Goal: Information Seeking & Learning: Learn about a topic

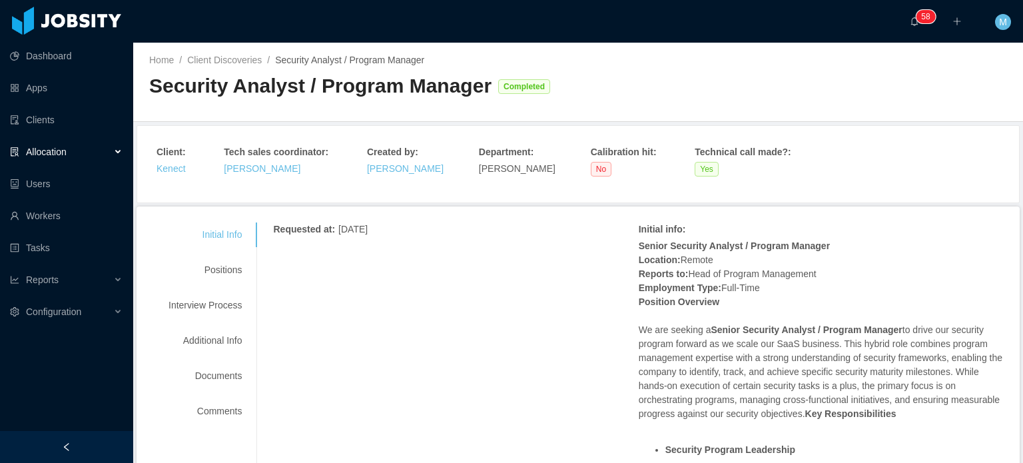
click at [224, 287] on div "Initial Info Positions Interview Process Additional Info Documents Comments" at bounding box center [205, 322] width 105 height 201
click at [234, 279] on div "Positions" at bounding box center [205, 270] width 105 height 25
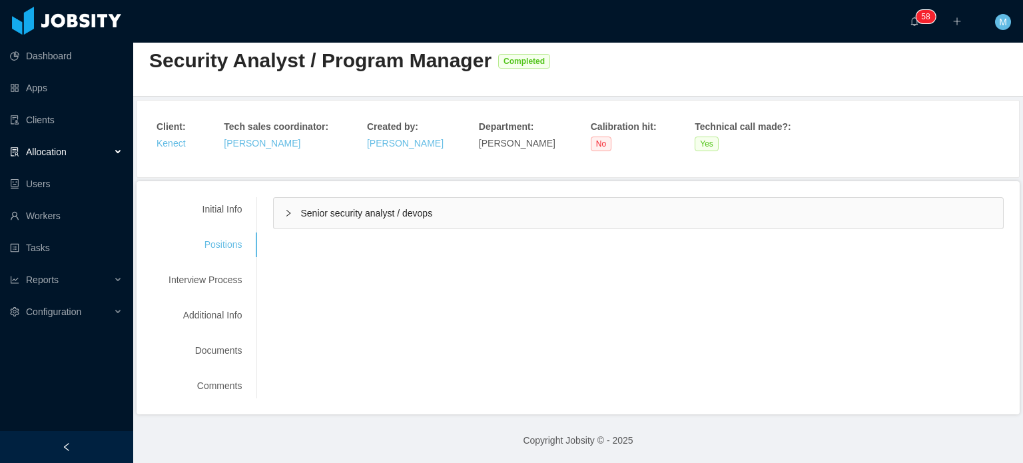
click at [352, 179] on main "Home / Client Discoveries / Security Analyst / Program Manager / Security Analy…" at bounding box center [578, 227] width 890 height 420
click at [338, 215] on span "Senior security analyst / devops" at bounding box center [366, 213] width 132 height 11
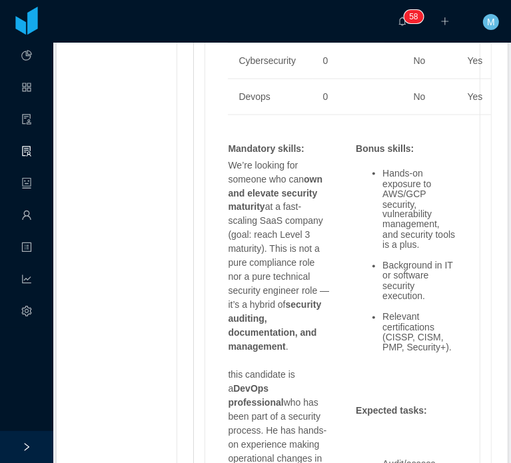
scroll to position [1099, 0]
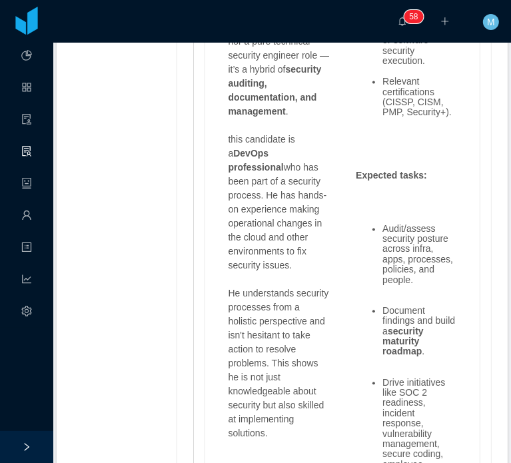
scroll to position [1312, 0]
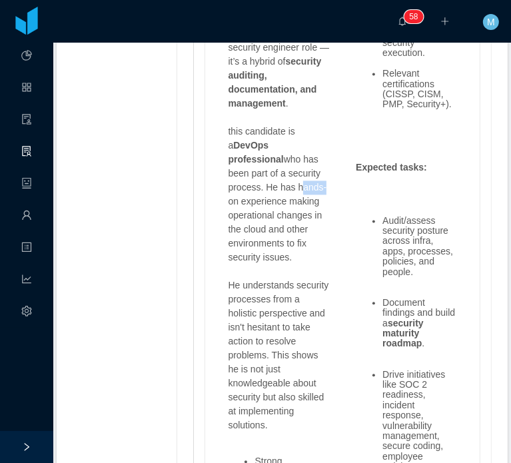
drag, startPoint x: 242, startPoint y: 157, endPoint x: 271, endPoint y: 161, distance: 28.9
click at [269, 161] on p "this candidate is a DevOps professional who has been part of a security process…" at bounding box center [278, 195] width 101 height 140
click at [271, 161] on p "this candidate is a DevOps professional who has been part of a security process…" at bounding box center [278, 195] width 101 height 140
drag, startPoint x: 264, startPoint y: 173, endPoint x: 284, endPoint y: 177, distance: 21.2
click at [282, 177] on p "this candidate is a DevOps professional who has been part of a security process…" at bounding box center [278, 195] width 101 height 140
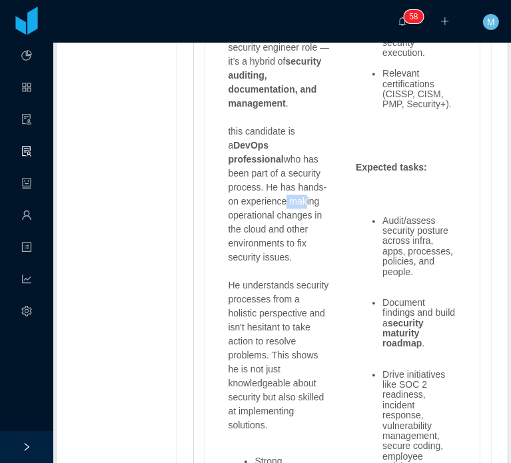
click at [284, 177] on p "this candidate is a DevOps professional who has been part of a security process…" at bounding box center [278, 195] width 101 height 140
drag, startPoint x: 276, startPoint y: 190, endPoint x: 312, endPoint y: 190, distance: 36.6
click at [312, 190] on p "this candidate is a DevOps professional who has been part of a security process…" at bounding box center [278, 195] width 101 height 140
click at [297, 209] on p "this candidate is a DevOps professional who has been part of a security process…" at bounding box center [278, 195] width 101 height 140
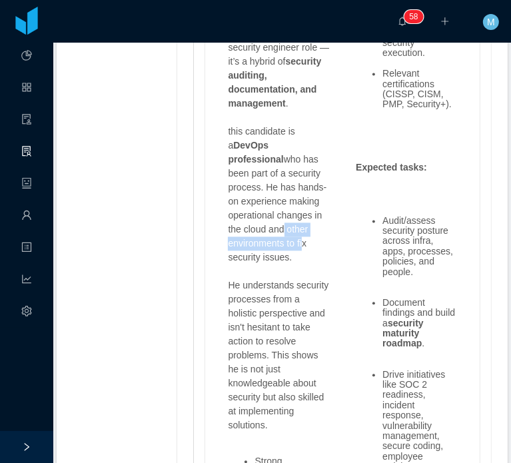
click at [298, 214] on p "this candidate is a DevOps professional who has been part of a security process…" at bounding box center [278, 195] width 101 height 140
click at [298, 215] on p "this candidate is a DevOps professional who has been part of a security process…" at bounding box center [278, 195] width 101 height 140
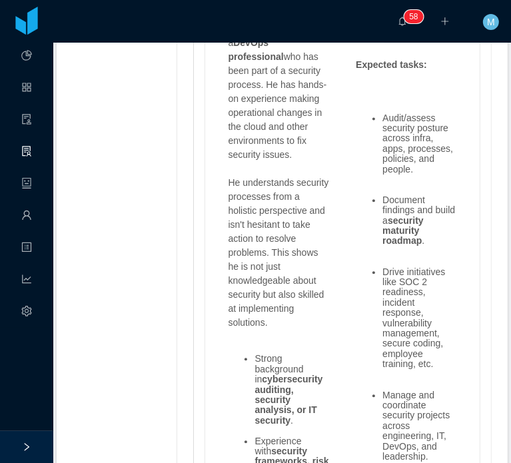
scroll to position [1446, 0]
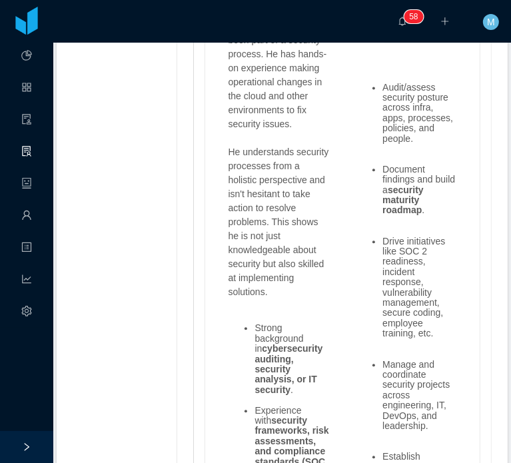
drag, startPoint x: 270, startPoint y: 164, endPoint x: 309, endPoint y: 173, distance: 39.7
click at [287, 170] on p "He understands security processes from a holistic perspective and isn't hesitan…" at bounding box center [278, 222] width 101 height 154
click at [309, 173] on p "He understands security processes from a holistic perspective and isn't hesitan…" at bounding box center [278, 222] width 101 height 154
drag, startPoint x: 260, startPoint y: 186, endPoint x: 274, endPoint y: 200, distance: 20.3
click at [273, 200] on p "He understands security processes from a holistic perspective and isn't hesitan…" at bounding box center [278, 222] width 101 height 154
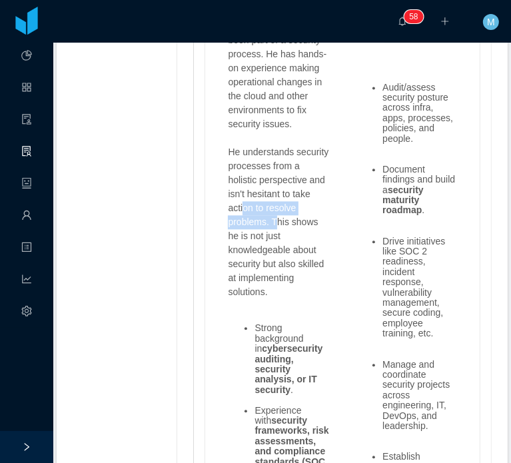
click at [274, 200] on p "He understands security processes from a holistic perspective and isn't hesitan…" at bounding box center [278, 222] width 101 height 154
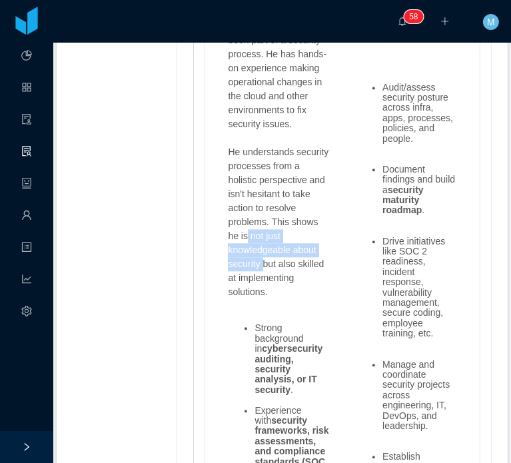
drag, startPoint x: 243, startPoint y: 205, endPoint x: 264, endPoint y: 238, distance: 39.5
click at [264, 237] on p "He understands security processes from a holistic perspective and isn't hesitan…" at bounding box center [278, 222] width 101 height 154
click at [264, 238] on p "He understands security processes from a holistic perspective and isn't hesitan…" at bounding box center [278, 222] width 101 height 154
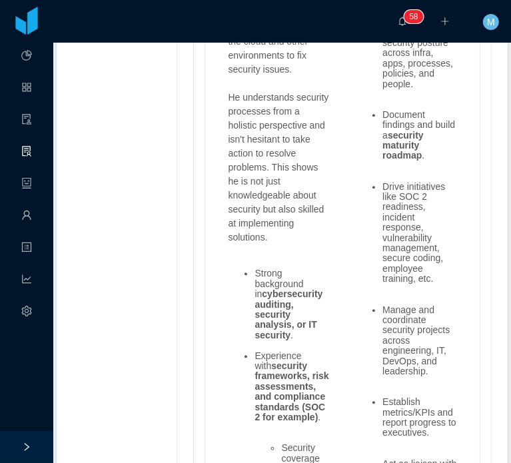
scroll to position [1579, 0]
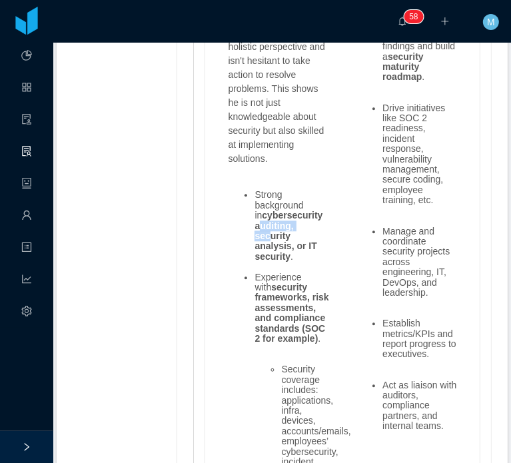
drag, startPoint x: 258, startPoint y: 195, endPoint x: 269, endPoint y: 207, distance: 16.0
click at [269, 210] on strong "cybersecurity auditing, security analysis, or IT security" at bounding box center [288, 236] width 68 height 52
click at [270, 216] on strong "cybersecurity auditing, security analysis, or IT security" at bounding box center [288, 236] width 68 height 52
click at [274, 228] on strong "cybersecurity auditing, security analysis, or IT security" at bounding box center [288, 236] width 68 height 52
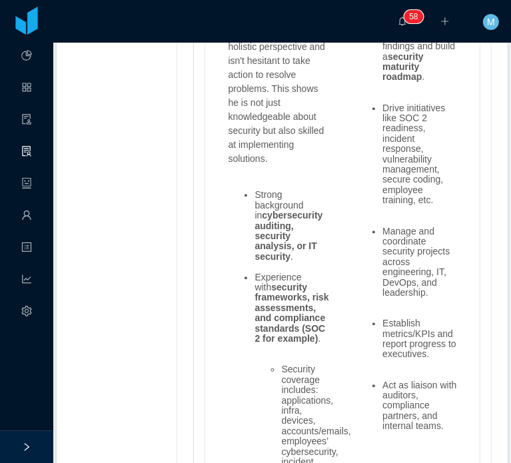
click at [281, 231] on strong "cybersecurity auditing, security analysis, or IT security" at bounding box center [288, 236] width 68 height 52
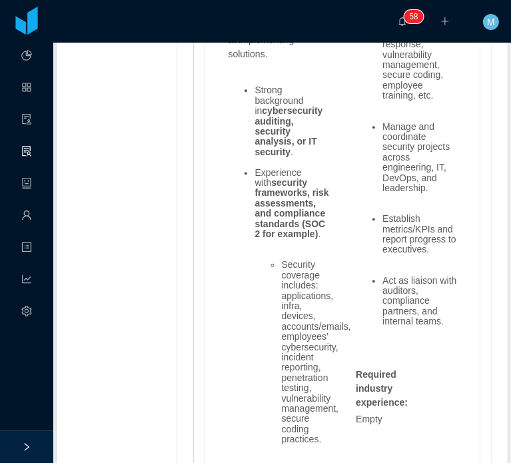
scroll to position [1712, 0]
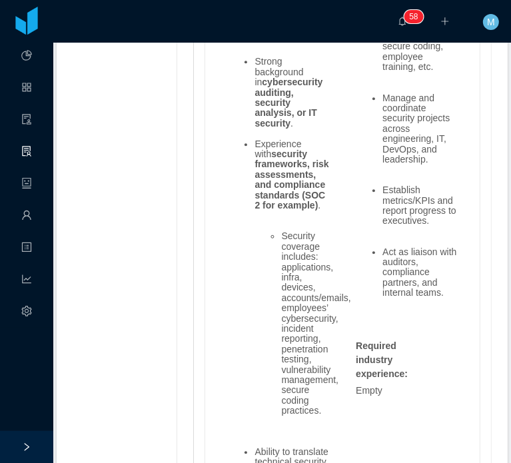
drag, startPoint x: 261, startPoint y: 163, endPoint x: 301, endPoint y: 181, distance: 44.1
click at [301, 181] on strong "security frameworks, risk assessments, and compliance standards (SOC 2 for exam…" at bounding box center [291, 180] width 74 height 62
click at [288, 151] on strong "security frameworks, risk assessments, and compliance standards (SOC 2 for exam…" at bounding box center [291, 180] width 74 height 62
click at [315, 176] on li "Experience with security frameworks, risk assessments, and compliance standards…" at bounding box center [291, 175] width 75 height 72
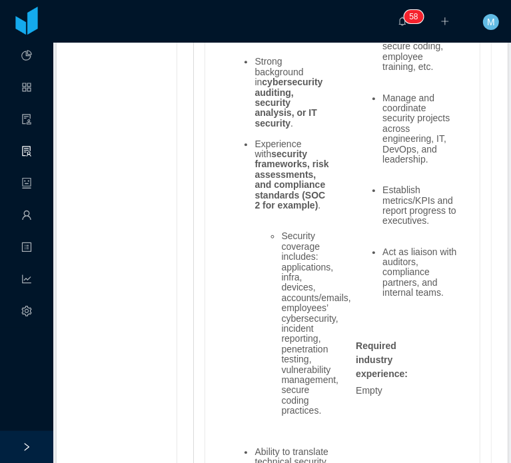
click at [315, 191] on strong "security frameworks, risk assessments, and compliance standards (SOC 2 for exam…" at bounding box center [291, 180] width 74 height 62
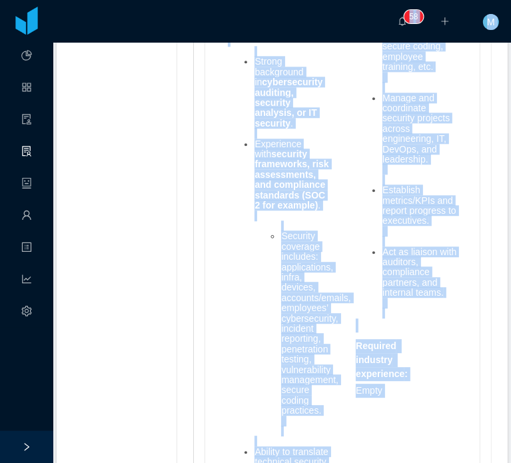
copy section "Dashboard Apps Clients Allocation Users Workers Tasks Reports Configuration ···…"
click at [275, 193] on strong "security frameworks, risk assessments, and compliance standards (SOC 2 for exam…" at bounding box center [291, 180] width 74 height 62
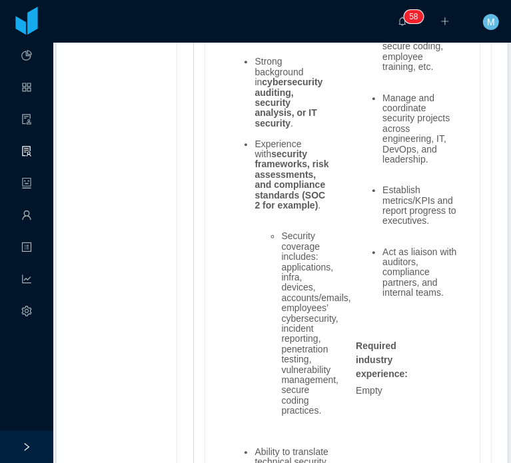
scroll to position [1779, 0]
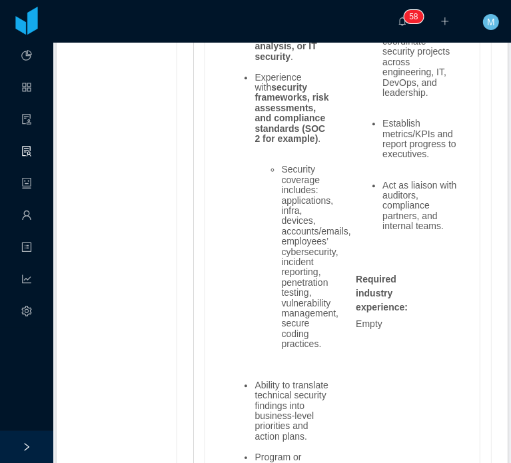
drag, startPoint x: 282, startPoint y: 210, endPoint x: 297, endPoint y: 246, distance: 38.8
click at [294, 241] on li "Security coverage includes: applications, infra, devices, accounts/emails, empl…" at bounding box center [305, 262] width 48 height 195
click at [298, 247] on li "Security coverage includes: applications, infra, devices, accounts/emails, empl…" at bounding box center [305, 262] width 48 height 195
drag, startPoint x: 289, startPoint y: 292, endPoint x: 290, endPoint y: 312, distance: 20.0
click at [288, 308] on li "Security coverage includes: applications, infra, devices, accounts/emails, empl…" at bounding box center [305, 262] width 48 height 195
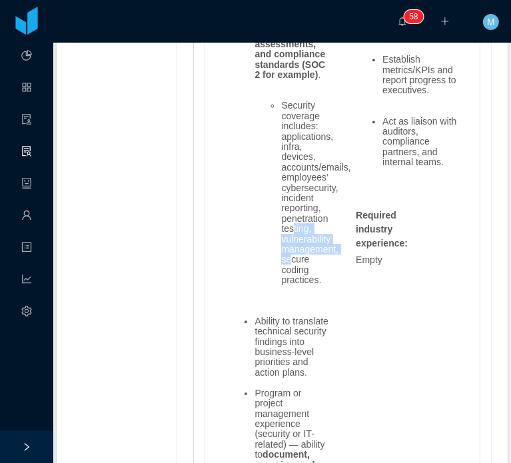
scroll to position [1978, 0]
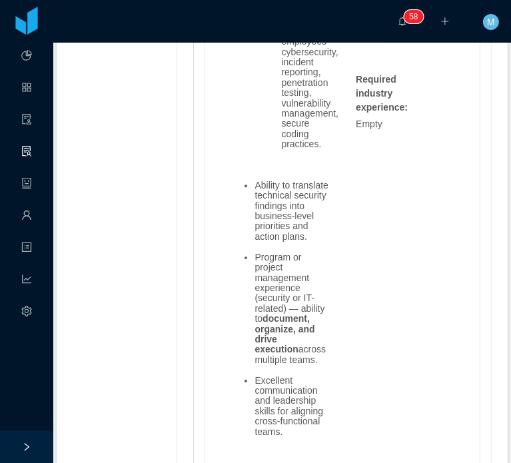
click at [267, 215] on li "Ability to translate technical security findings into business-level priorities…" at bounding box center [291, 211] width 75 height 61
drag, startPoint x: 279, startPoint y: 197, endPoint x: 302, endPoint y: 234, distance: 43.6
click at [300, 233] on li "Ability to translate technical security findings into business-level priorities…" at bounding box center [291, 211] width 75 height 61
click at [302, 234] on li "Ability to translate technical security findings into business-level priorities…" at bounding box center [291, 211] width 75 height 61
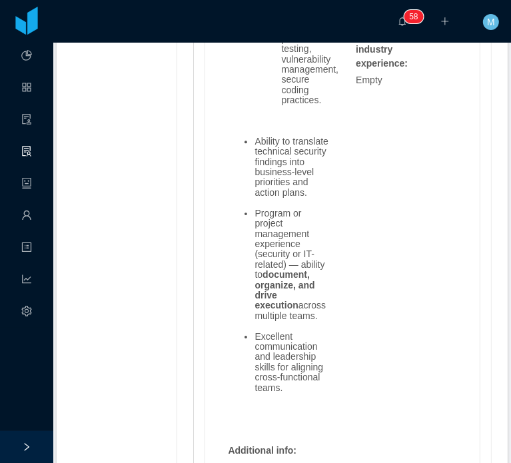
scroll to position [2045, 0]
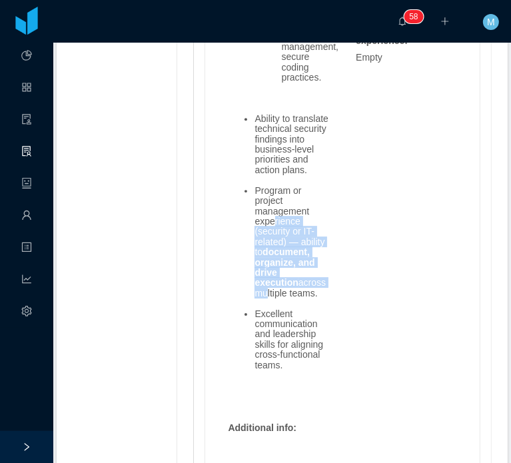
drag, startPoint x: 270, startPoint y: 221, endPoint x: 301, endPoint y: 286, distance: 72.4
click at [301, 286] on li "Program or project management experience (security or IT-related) — ability to …" at bounding box center [291, 242] width 75 height 113
drag, startPoint x: 270, startPoint y: 247, endPoint x: 281, endPoint y: 274, distance: 29.3
click at [281, 274] on li "Program or project management experience (security or IT-related) — ability to …" at bounding box center [291, 242] width 75 height 113
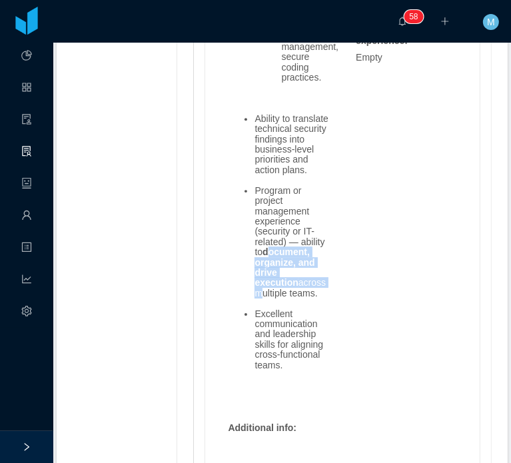
click at [281, 276] on li "Program or project management experience (security or IT-related) — ability to …" at bounding box center [291, 242] width 75 height 113
click at [272, 352] on li "Excellent communication and leadership skills for aligning cross-functional tea…" at bounding box center [291, 339] width 75 height 61
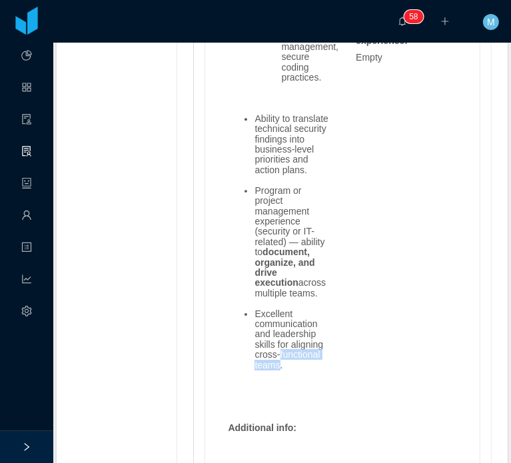
click at [277, 354] on li "Excellent communication and leadership skills for aligning cross-functional tea…" at bounding box center [291, 339] width 75 height 61
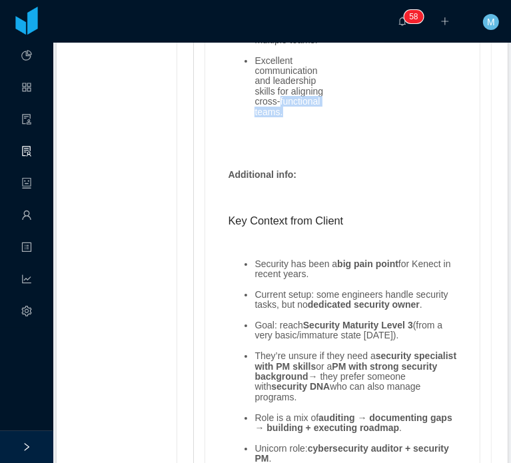
scroll to position [2378, 0]
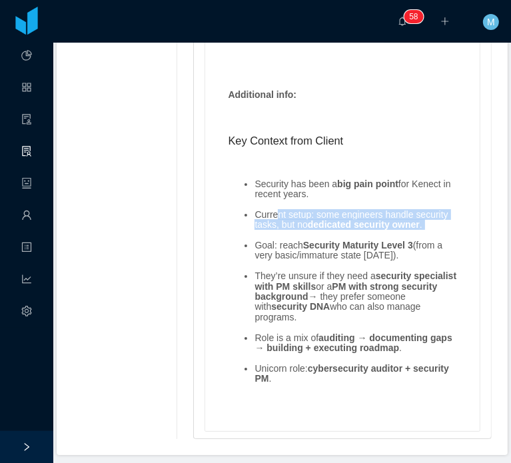
drag, startPoint x: 276, startPoint y: 207, endPoint x: 408, endPoint y: 226, distance: 133.3
click at [408, 226] on ul "Security has been a big pain point for Kenect in recent years. Current setup: s…" at bounding box center [342, 282] width 229 height 226
click at [411, 226] on ul "Security has been a big pain point for Kenect in recent years. Current setup: s…" at bounding box center [342, 282] width 229 height 226
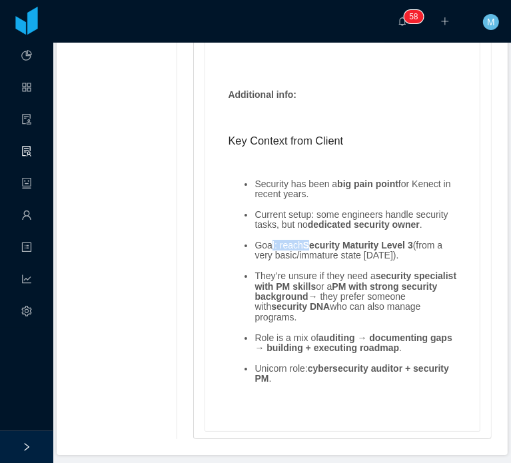
drag, startPoint x: 266, startPoint y: 238, endPoint x: 358, endPoint y: 238, distance: 91.9
click at [357, 240] on li "Goal: reach Security Maturity Level 3 (from a very basic/immature state today)." at bounding box center [355, 250] width 203 height 21
click at [358, 240] on strong "Security Maturity Level 3" at bounding box center [358, 245] width 110 height 11
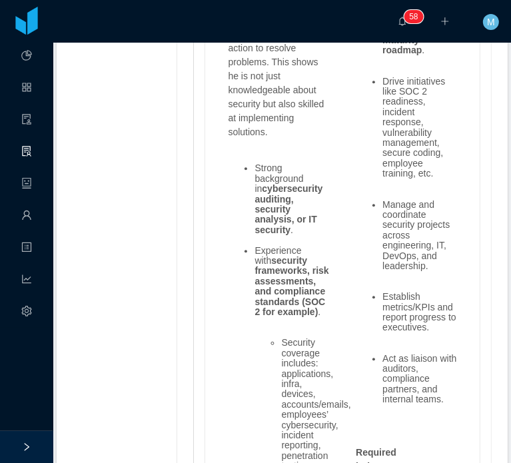
scroll to position [1607, 0]
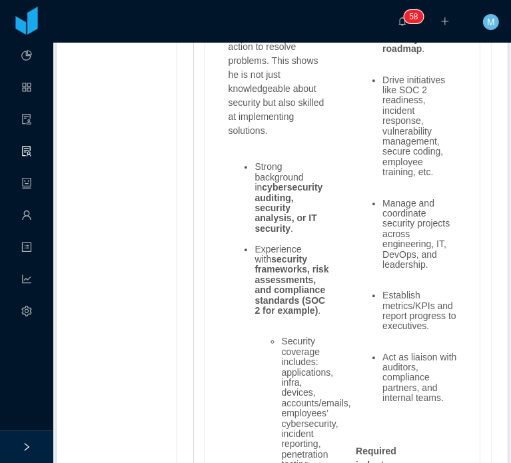
click at [254, 254] on strong "security frameworks, risk assessments, and compliance standards (SOC 2 for exam…" at bounding box center [291, 285] width 74 height 62
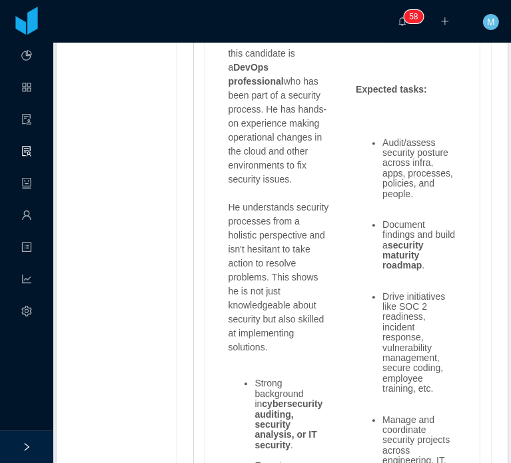
scroll to position [1412, 0]
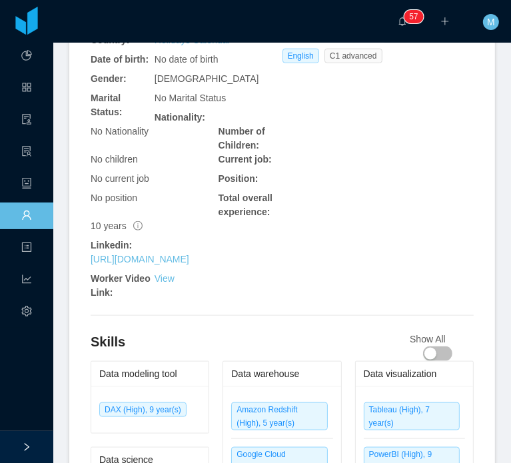
scroll to position [799, 0]
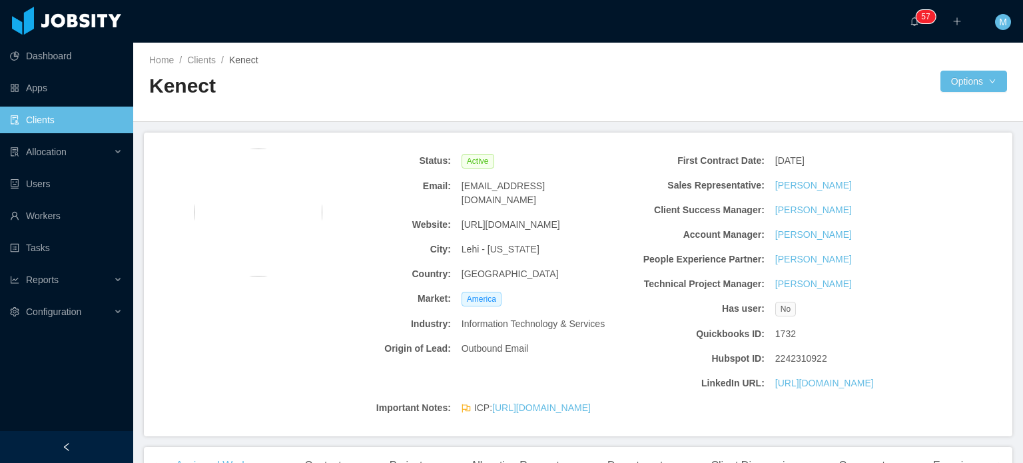
click at [556, 51] on div "Home / Clients / Kenect / Kenect Options" at bounding box center [578, 82] width 890 height 79
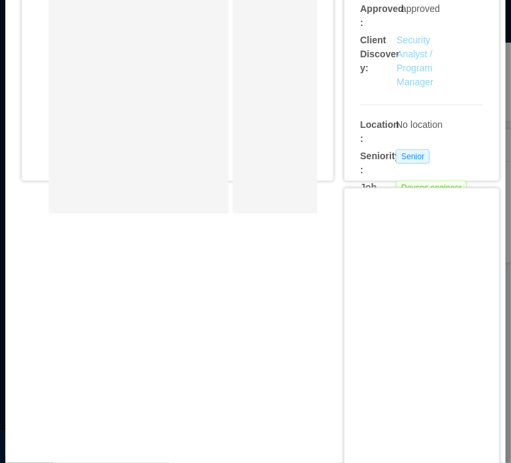
scroll to position [502, 0]
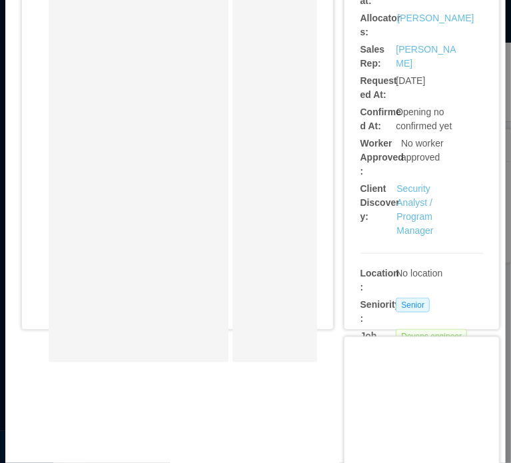
click at [413, 329] on span "Devops engineer" at bounding box center [431, 336] width 71 height 15
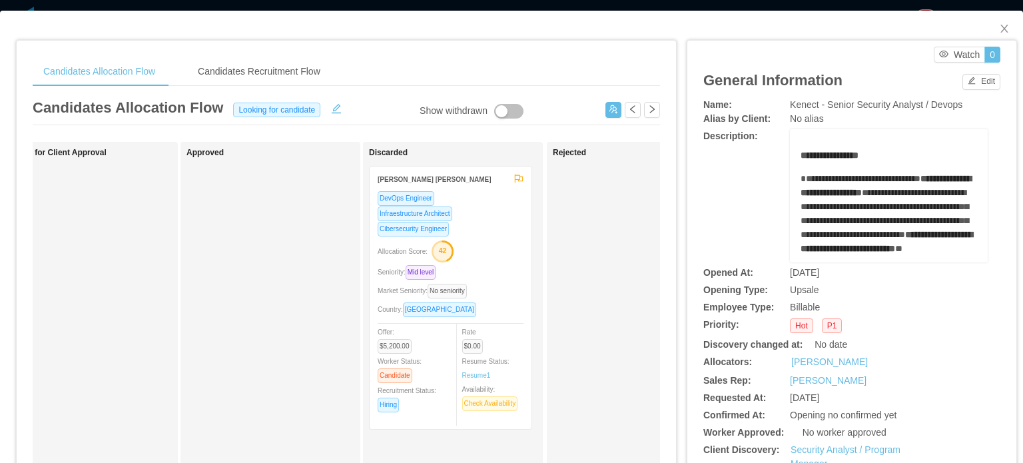
scroll to position [0, 689]
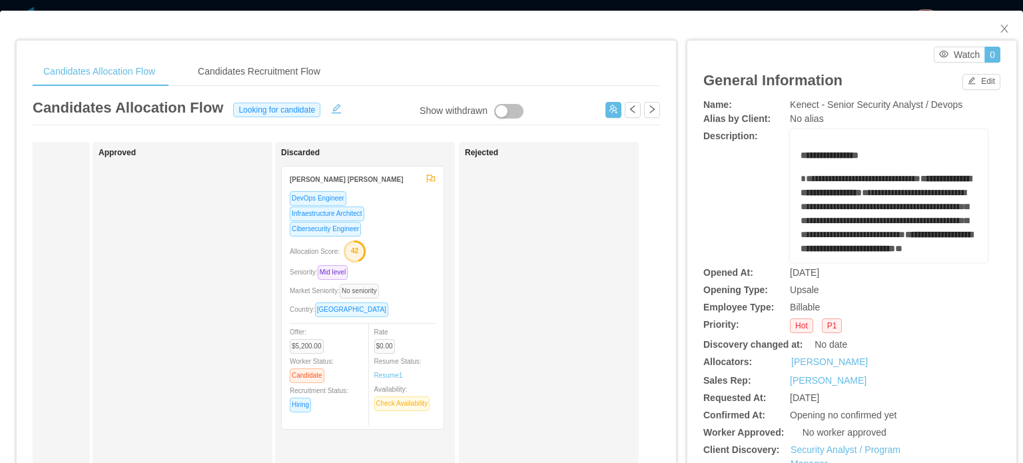
click at [257, 95] on div "Candidates Allocation Flow Candidates Recruitment Flow Candidates Allocation Fl…" at bounding box center [347, 438] width 628 height 762
click at [280, 78] on div "Candidates Recruitment Flow" at bounding box center [259, 72] width 144 height 30
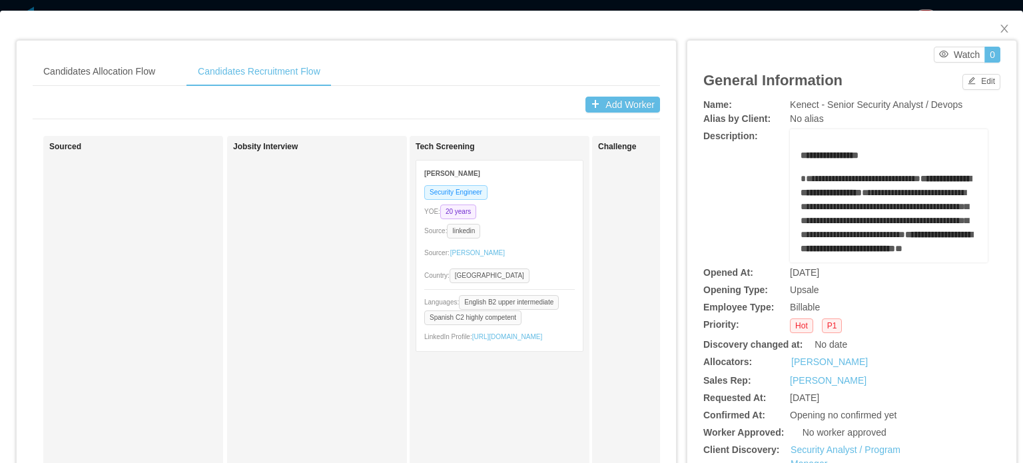
click at [514, 244] on div "Sourcer: Silvia Andrade" at bounding box center [499, 252] width 151 height 21
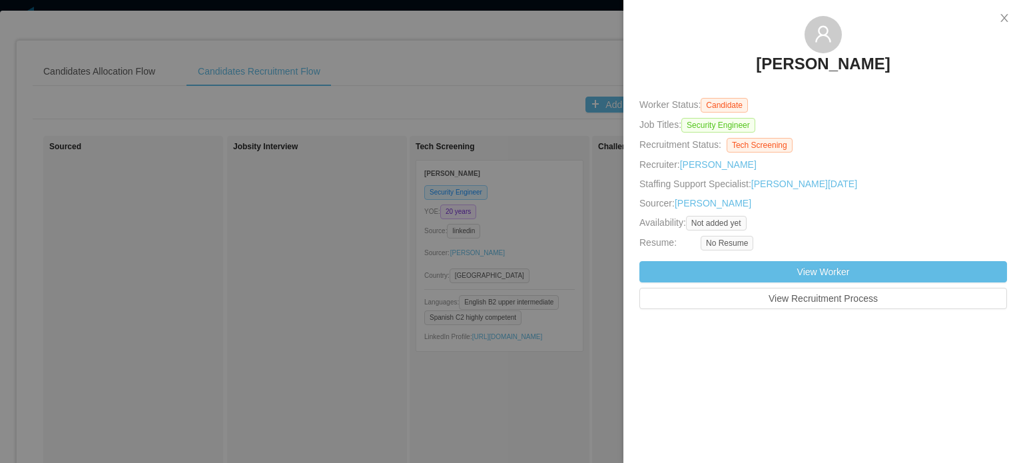
click at [845, 69] on h3 "Andres Julian Marin" at bounding box center [823, 63] width 134 height 21
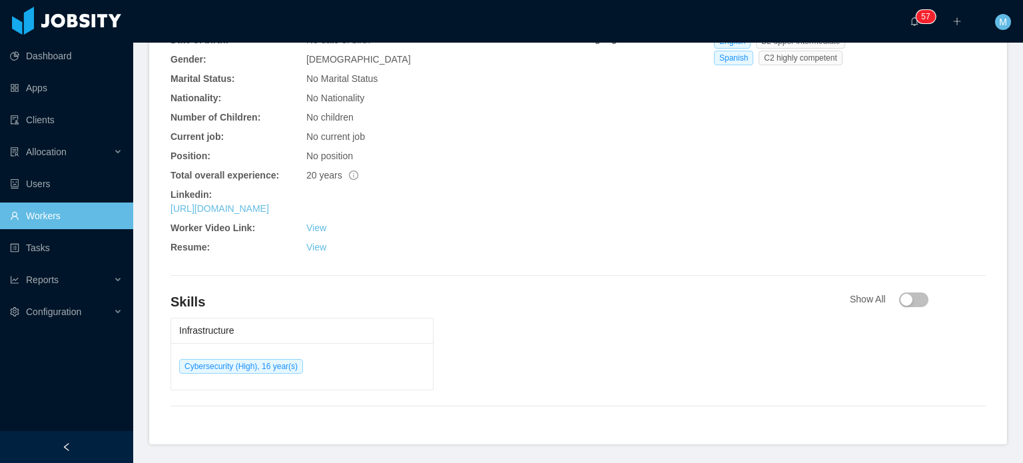
scroll to position [558, 0]
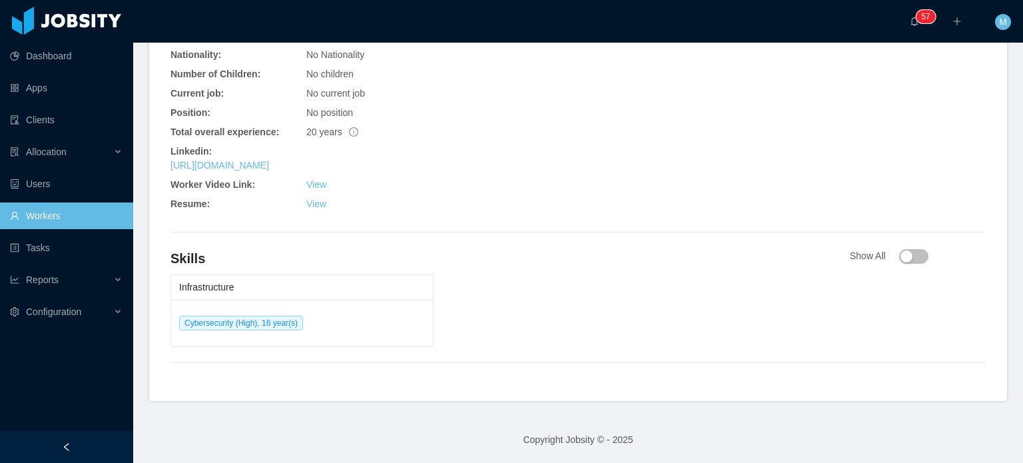
click at [296, 173] on div "https://www.linkedin.com/in/ajms18" at bounding box center [375, 166] width 408 height 14
click at [269, 169] on link "https://www.linkedin.com/in/ajms18" at bounding box center [220, 165] width 99 height 11
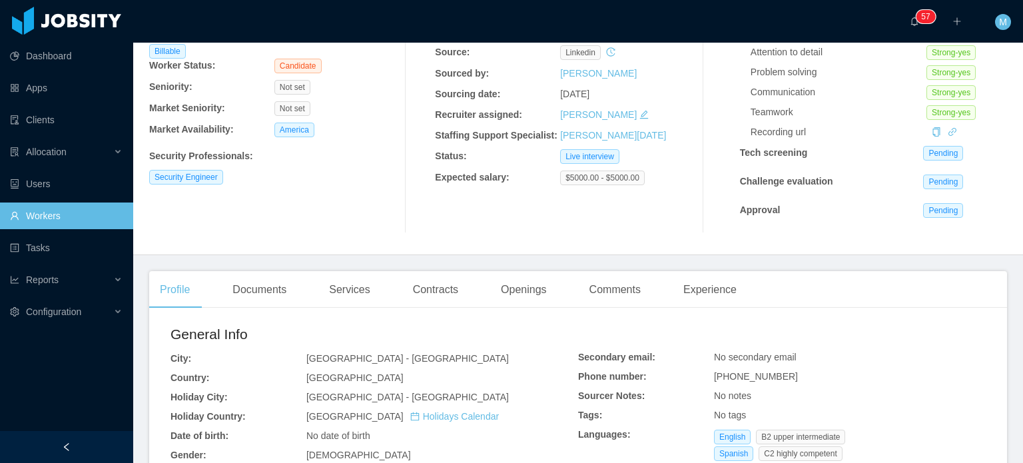
scroll to position [0, 0]
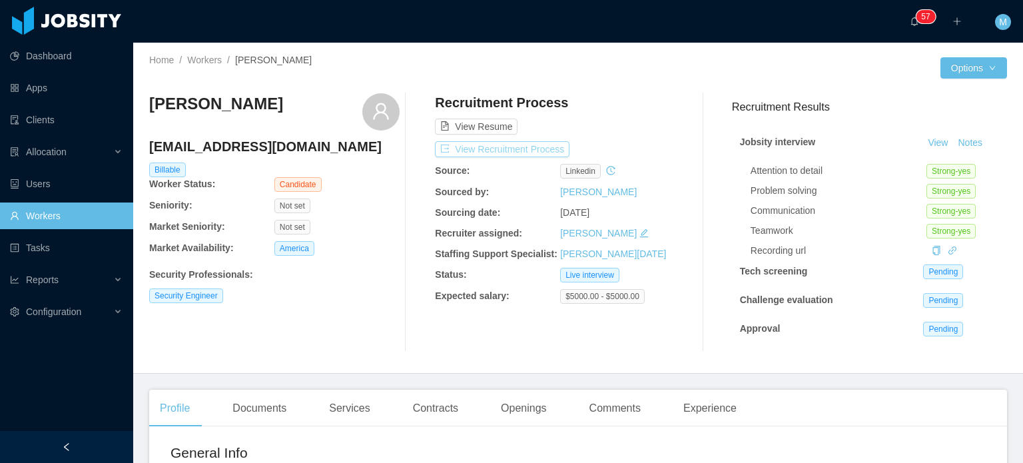
click at [522, 154] on button "View Recruitment Process" at bounding box center [502, 149] width 135 height 16
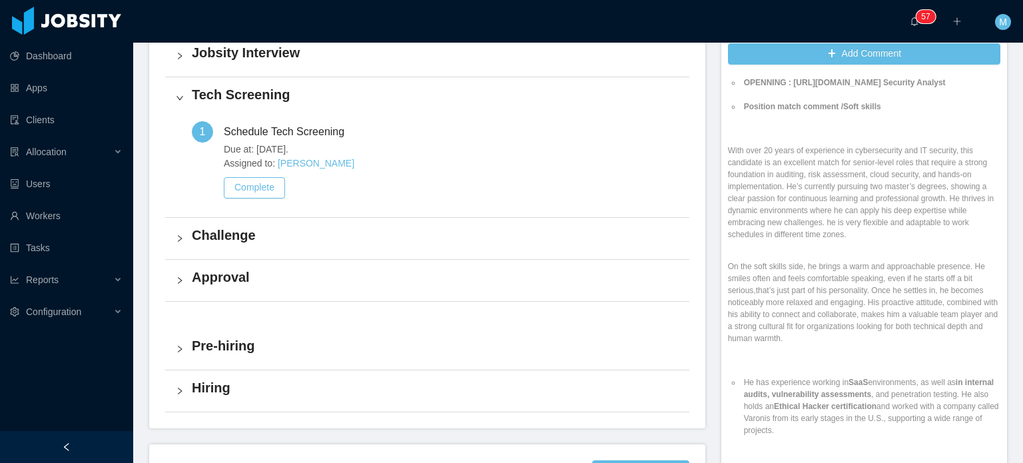
scroll to position [101, 0]
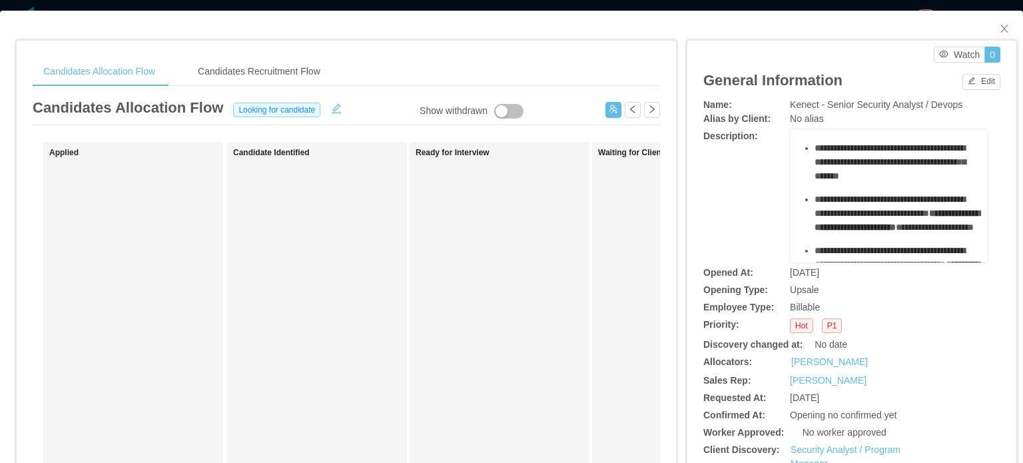
scroll to position [439, 0]
